Goal: Information Seeking & Learning: Learn about a topic

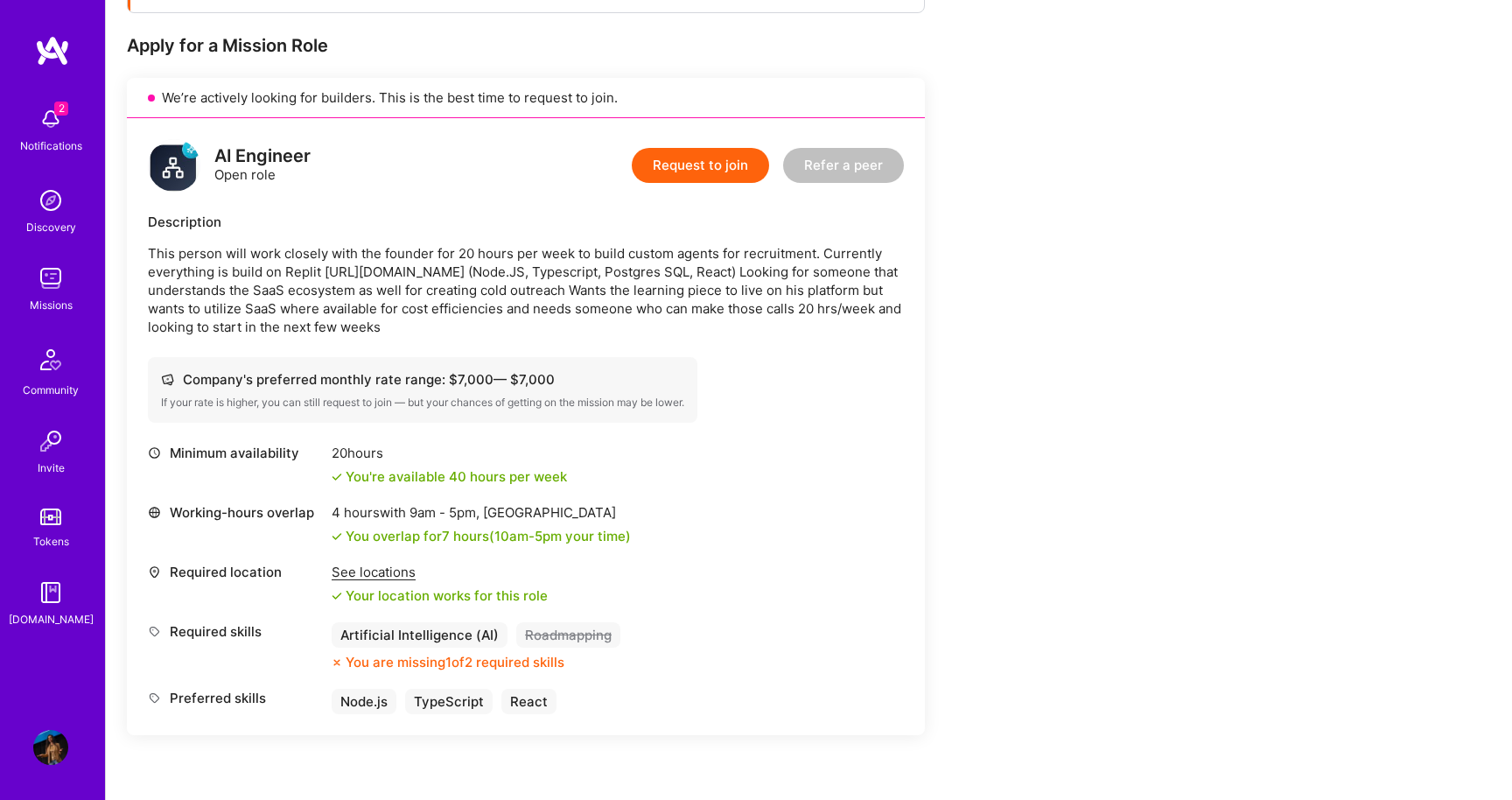
scroll to position [421, 0]
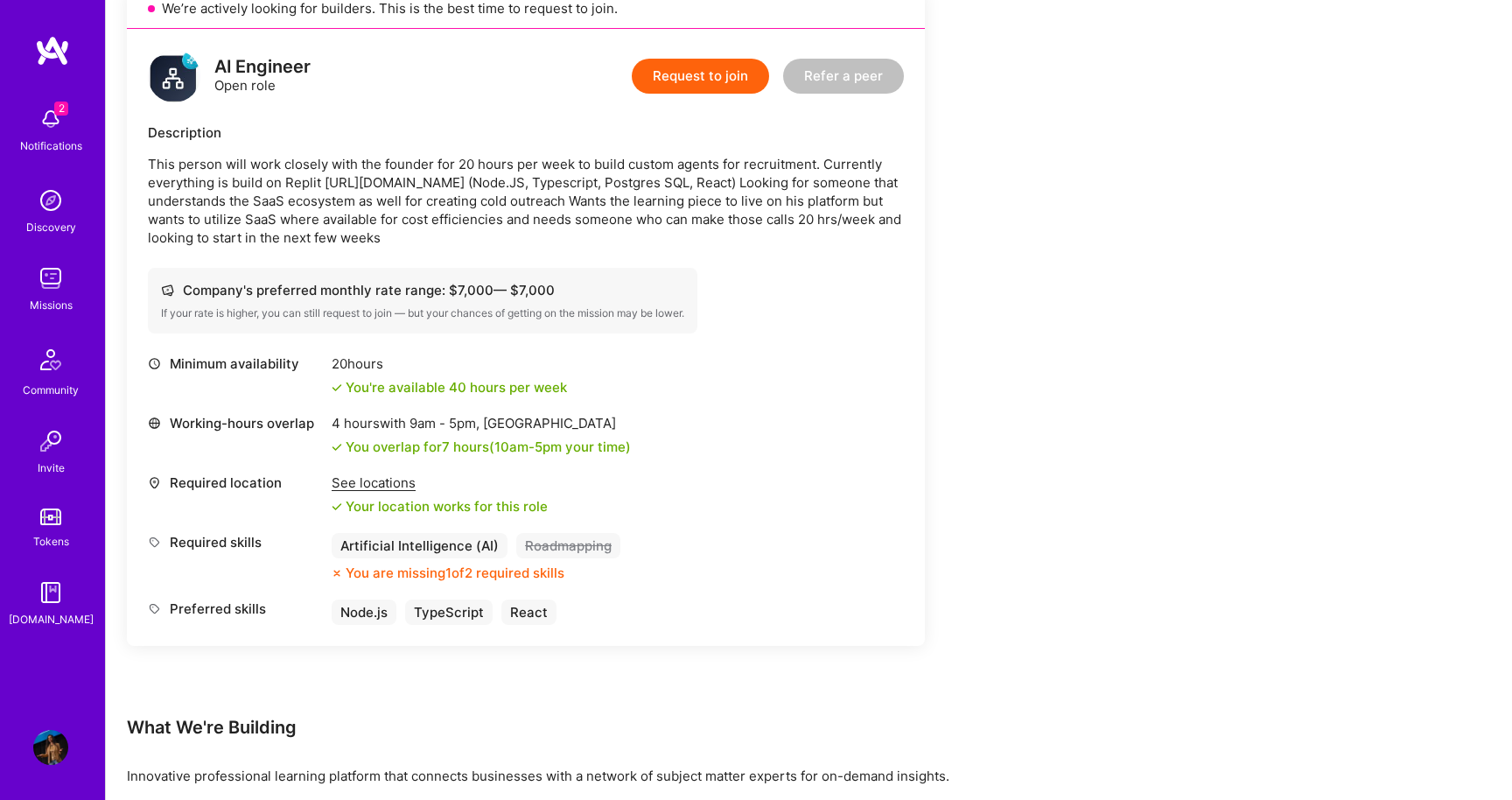
click at [528, 393] on div "You're available 40 hours per week" at bounding box center [449, 387] width 235 height 19
click at [525, 297] on div "Company's preferred monthly rate range: $ 7,000 — $ 7,000" at bounding box center [422, 290] width 523 height 19
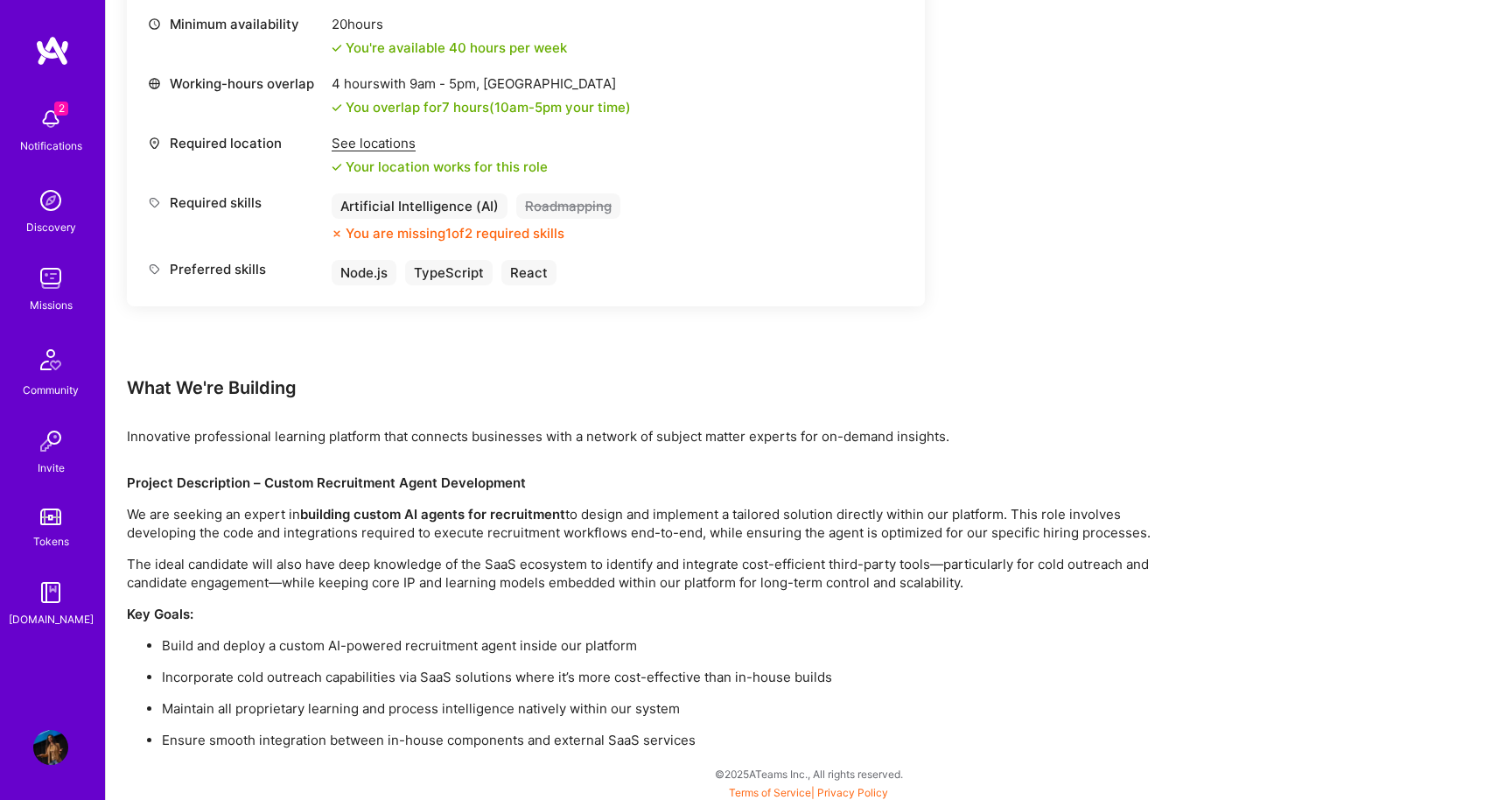
scroll to position [765, 0]
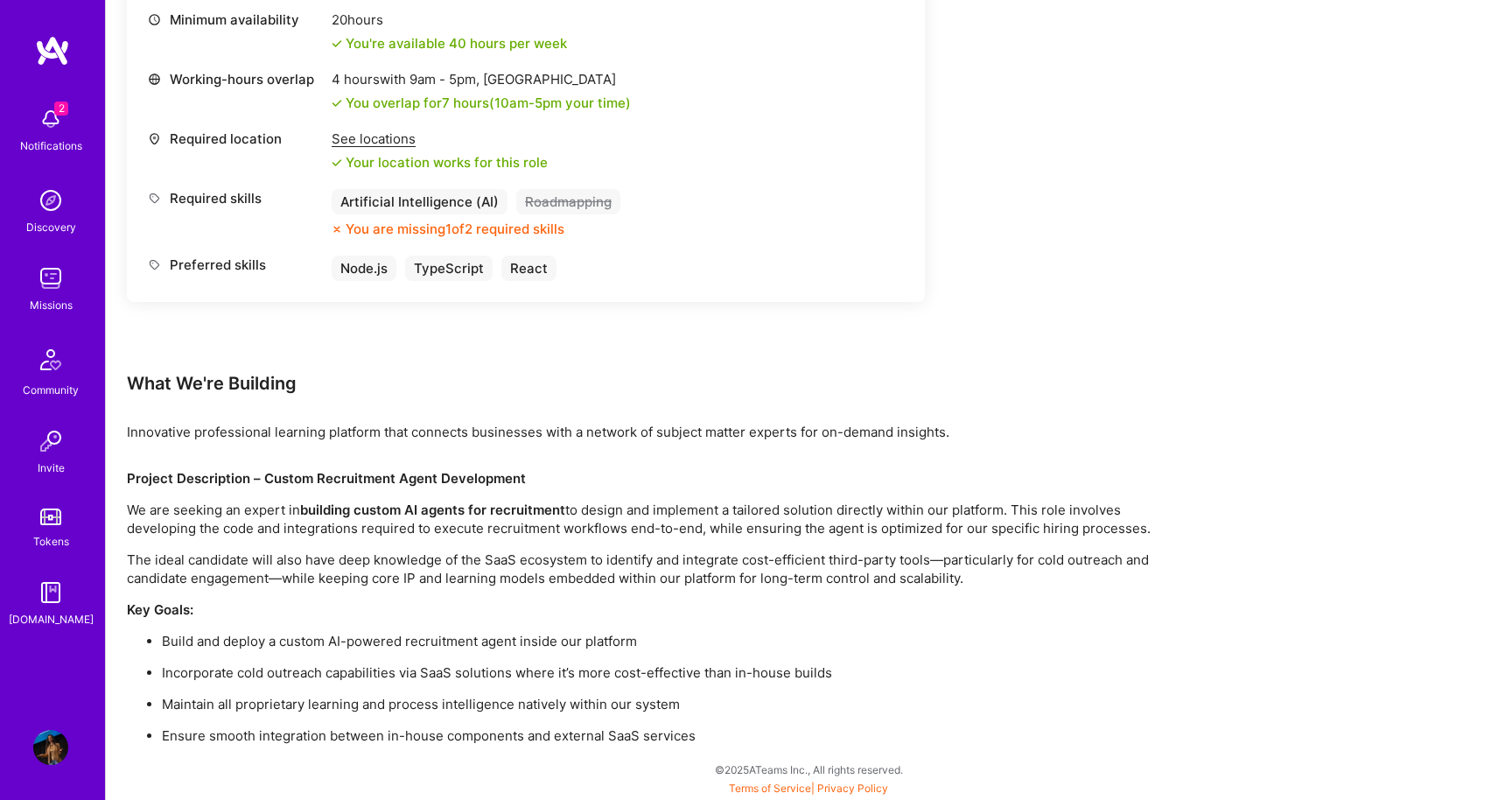
click at [553, 514] on strong "building custom AI agents for recruitment" at bounding box center [433, 510] width 265 height 17
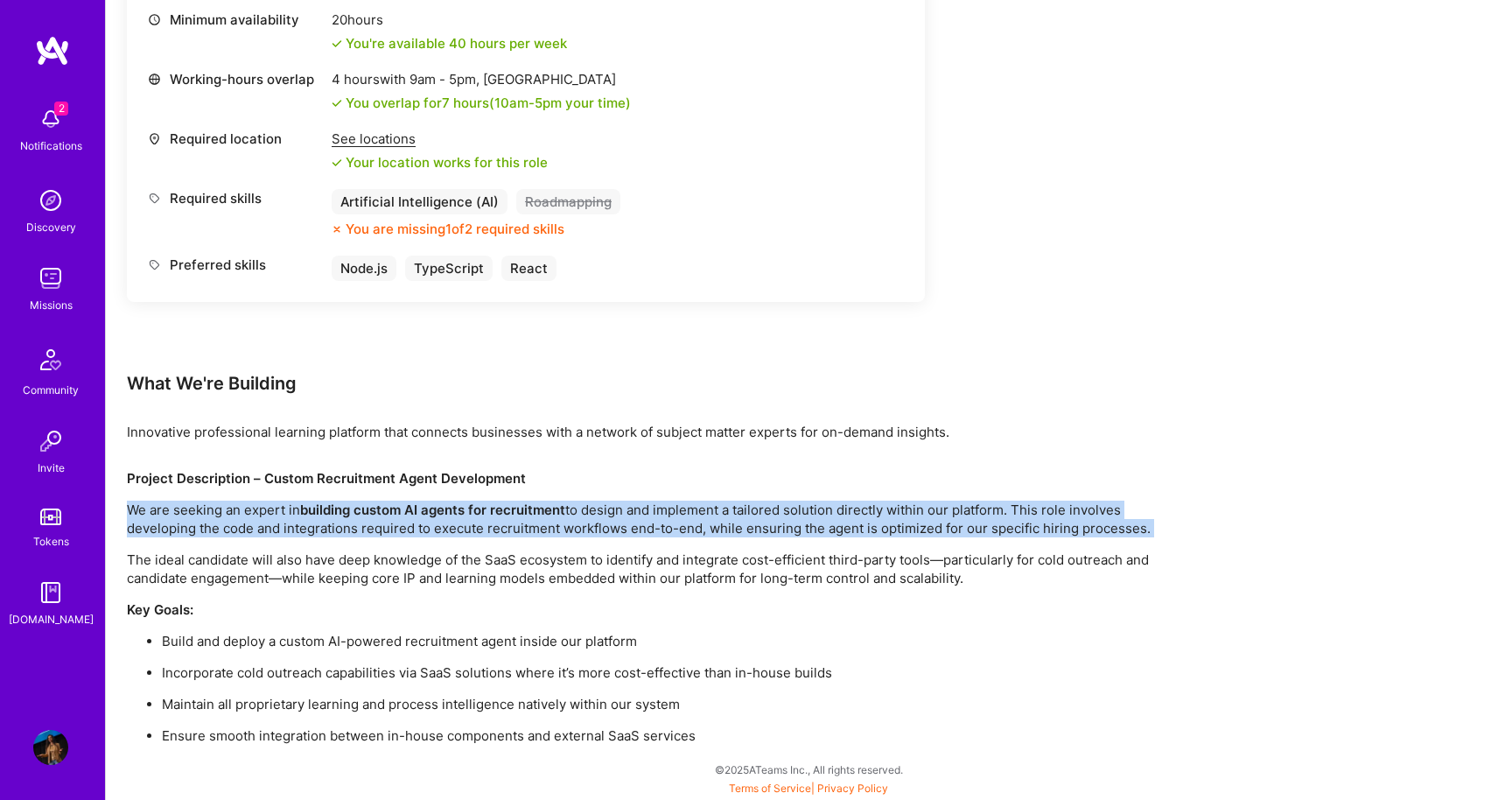
click at [553, 514] on strong "building custom AI agents for recruitment" at bounding box center [433, 510] width 265 height 17
click at [65, 106] on span "2" at bounding box center [62, 108] width 14 height 14
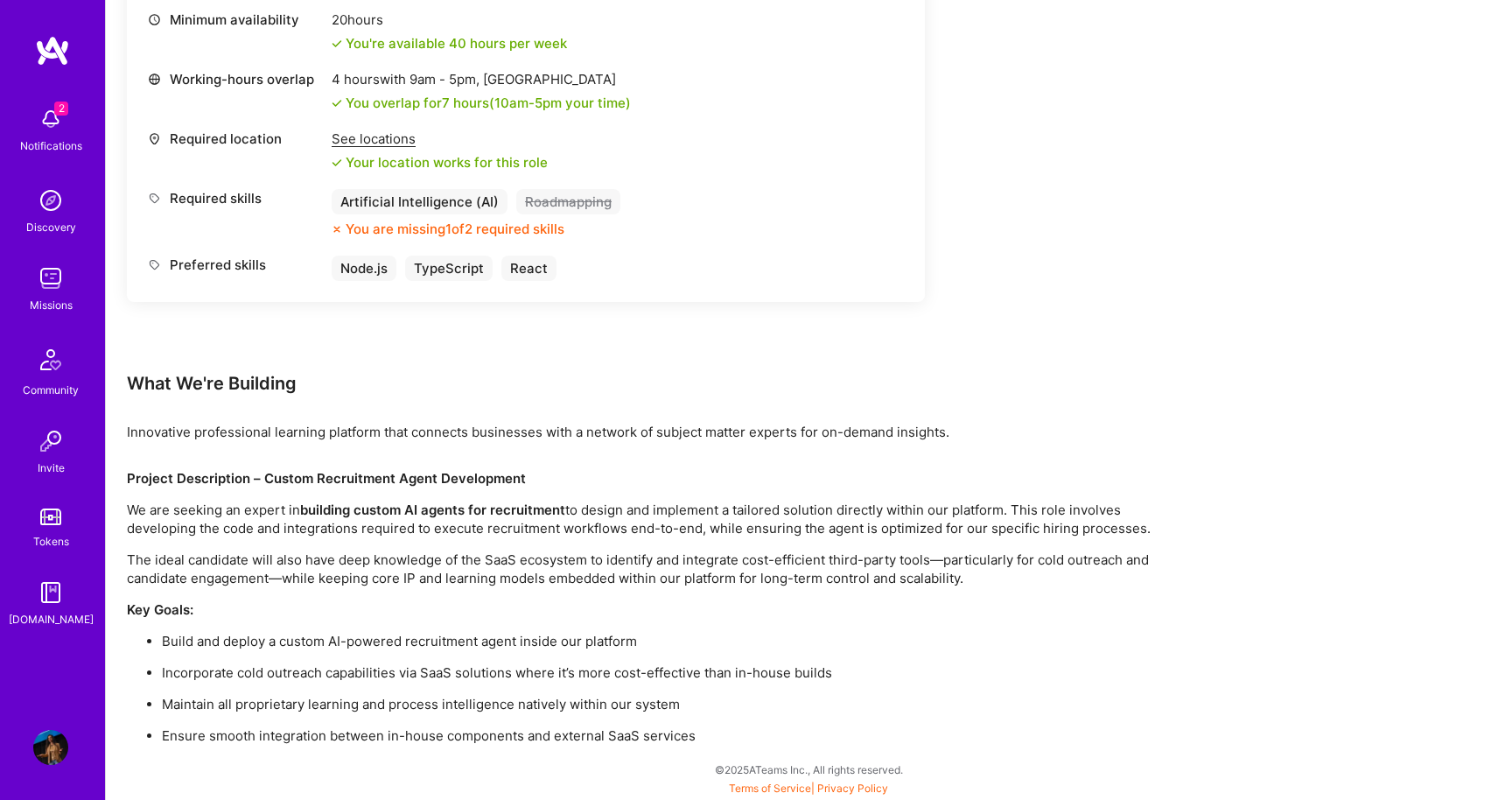
click at [66, 106] on div "2 Notifications Discovery Missions Community Invite Tokens [DOMAIN_NAME]" at bounding box center [52, 363] width 105 height 531
click at [61, 290] on img at bounding box center [50, 278] width 35 height 35
